Goal: Transaction & Acquisition: Register for event/course

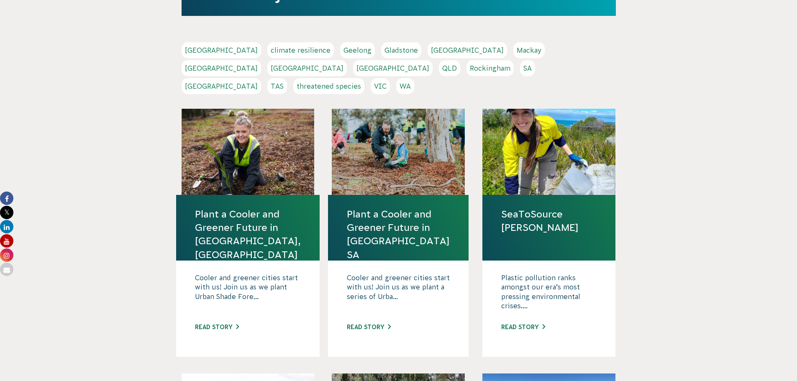
scroll to position [167, 0]
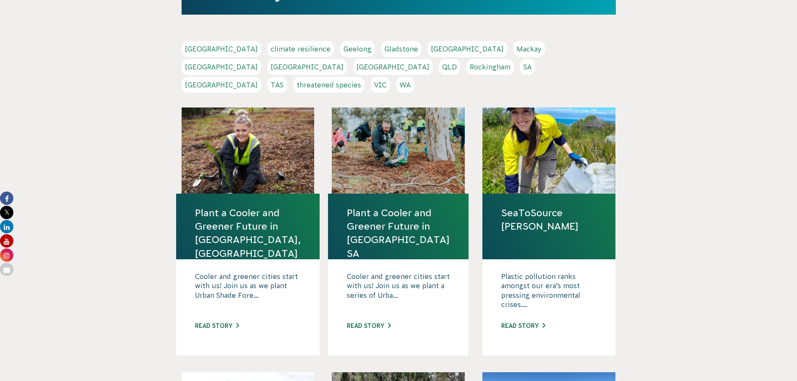
click at [520, 69] on link "SA" at bounding box center [527, 67] width 15 height 16
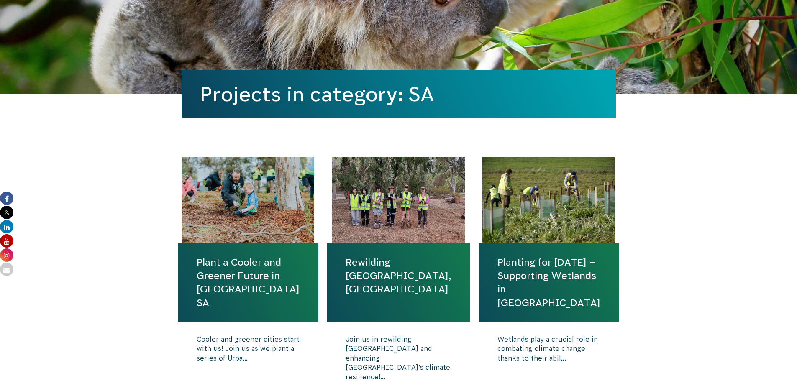
scroll to position [293, 0]
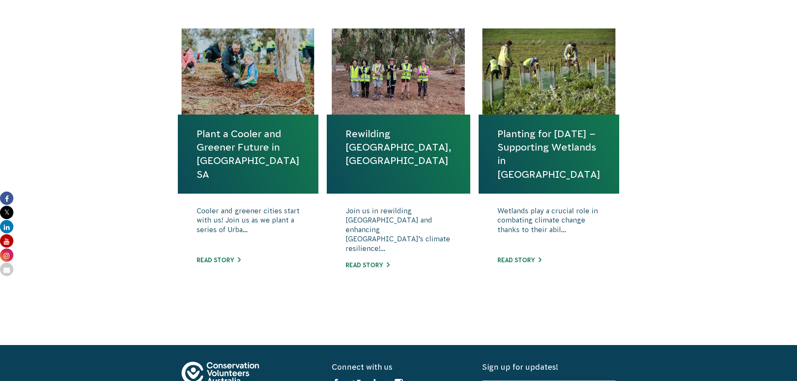
click at [365, 146] on link "Rewilding [GEOGRAPHIC_DATA], [GEOGRAPHIC_DATA]" at bounding box center [399, 147] width 106 height 41
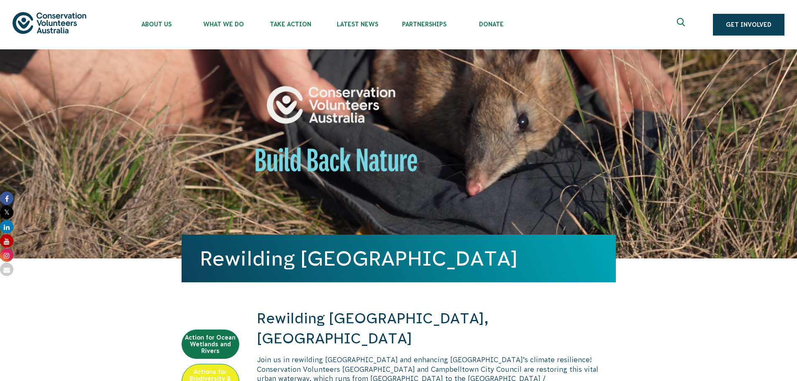
scroll to position [419, 0]
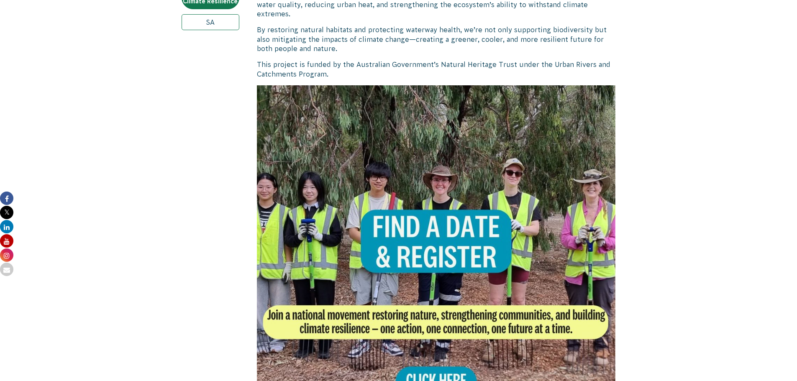
click at [380, 190] on img at bounding box center [436, 264] width 359 height 359
